Goal: Obtain resource: Download file/media

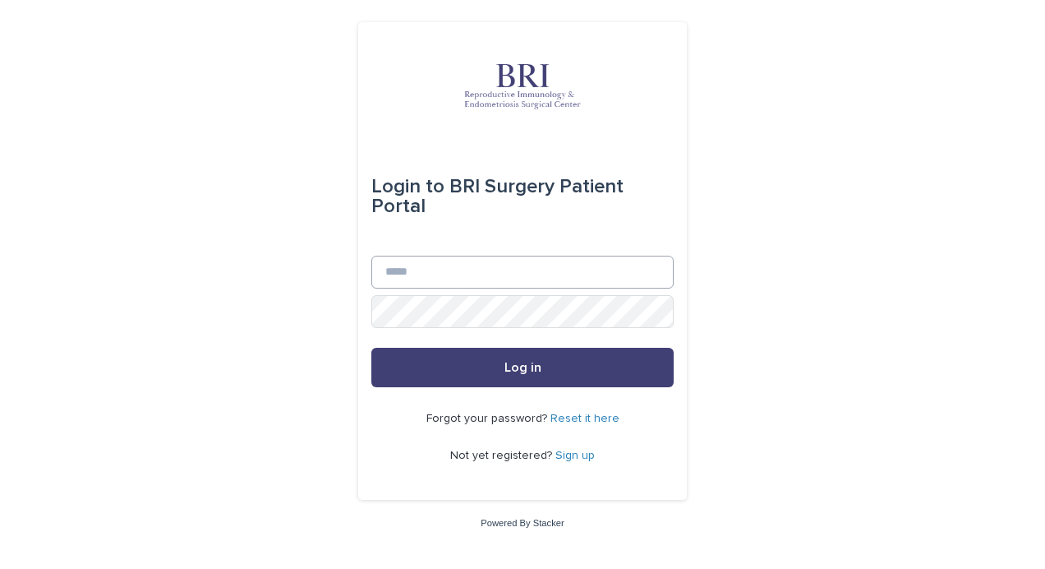
click at [505, 254] on div "Login to BRI Surgery Patient Portal" at bounding box center [522, 196] width 302 height 118
click at [487, 269] on input "Email" at bounding box center [522, 272] width 302 height 33
type input "**********"
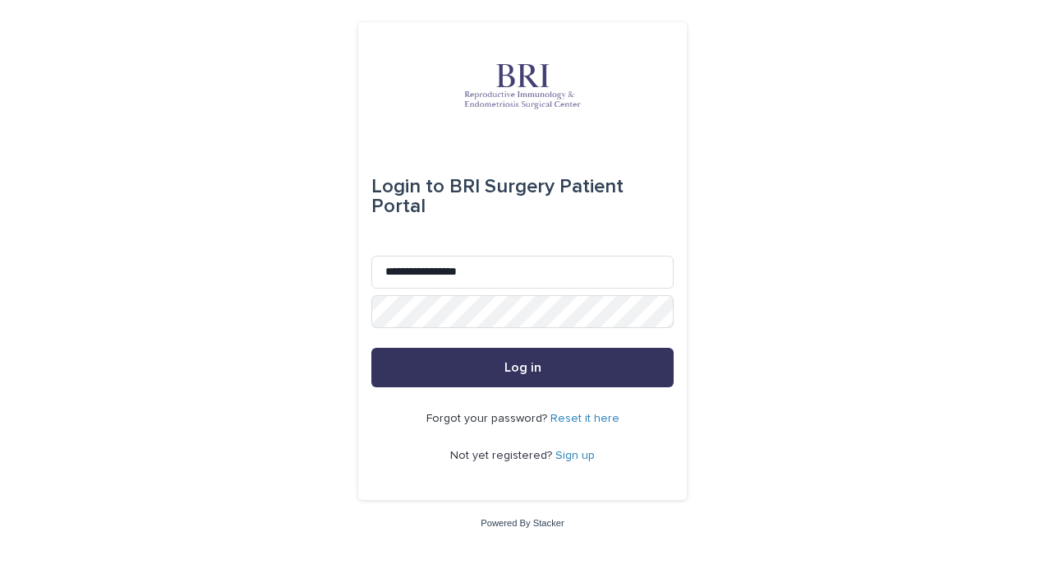
click at [554, 361] on button "Log in" at bounding box center [522, 367] width 302 height 39
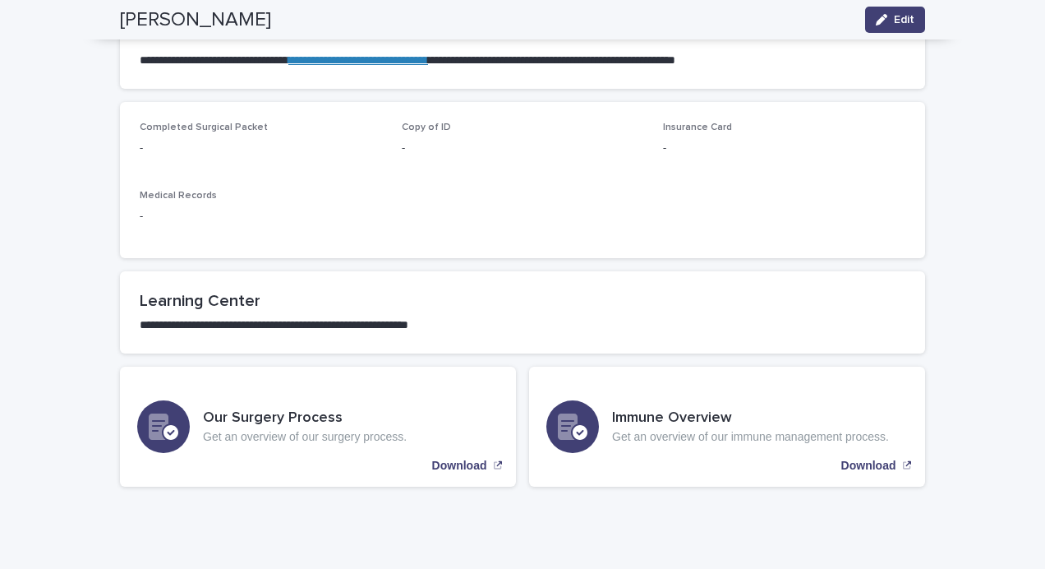
scroll to position [1068, 0]
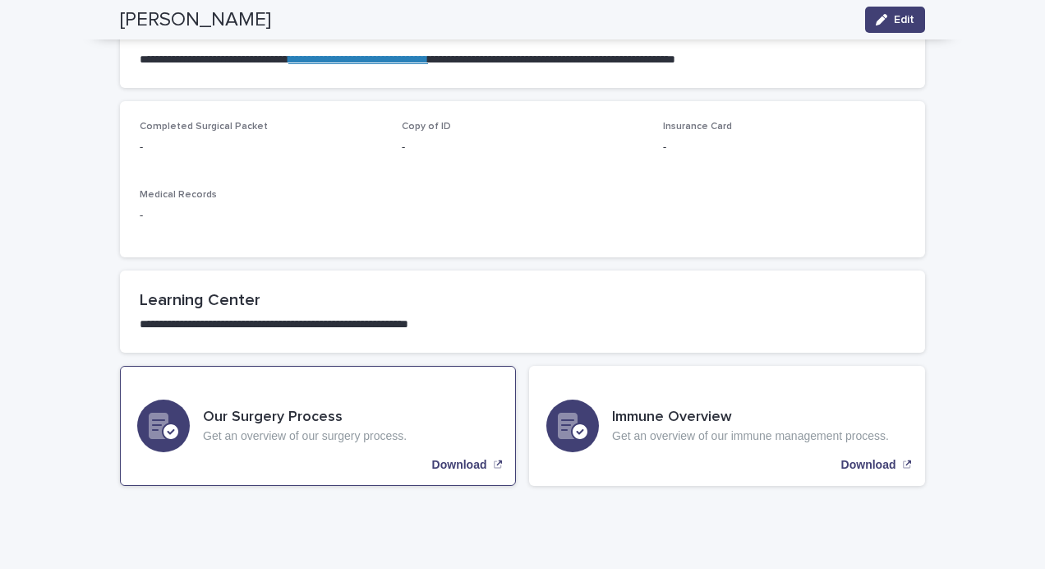
click at [445, 466] on p "Download" at bounding box center [459, 465] width 55 height 14
